Goal: Task Accomplishment & Management: Manage account settings

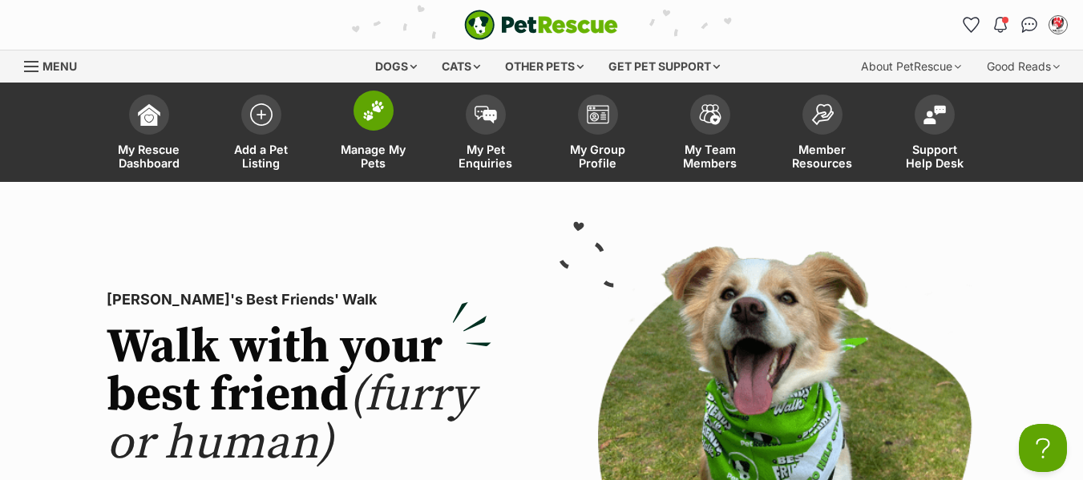
click at [368, 155] on span "Manage My Pets" at bounding box center [373, 156] width 72 height 27
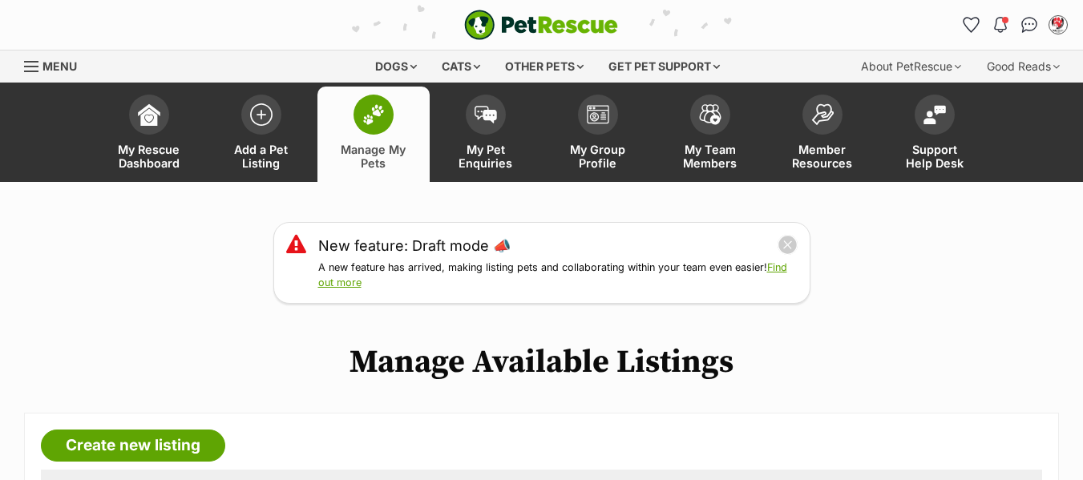
click at [30, 66] on span "Menu" at bounding box center [31, 67] width 14 height 2
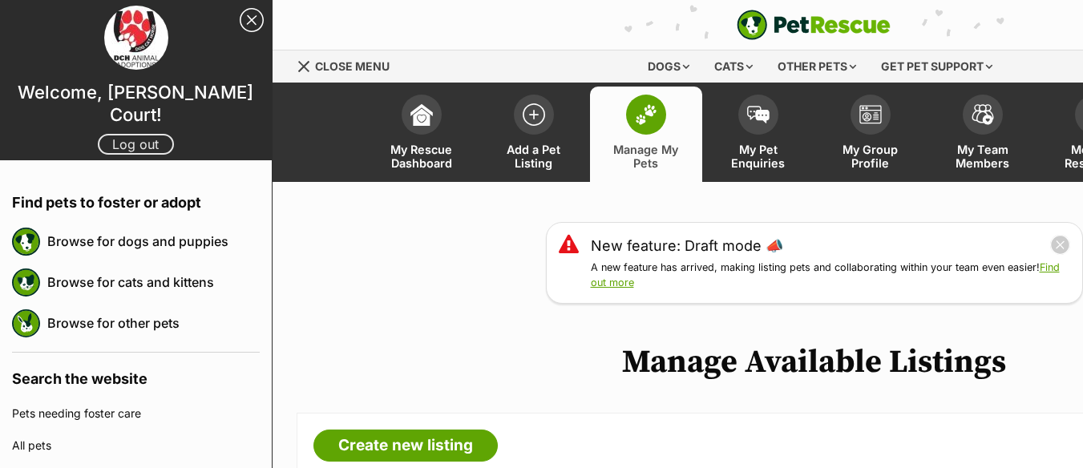
click at [121, 136] on link "Log out" at bounding box center [136, 144] width 76 height 21
